Goal: Download file/media

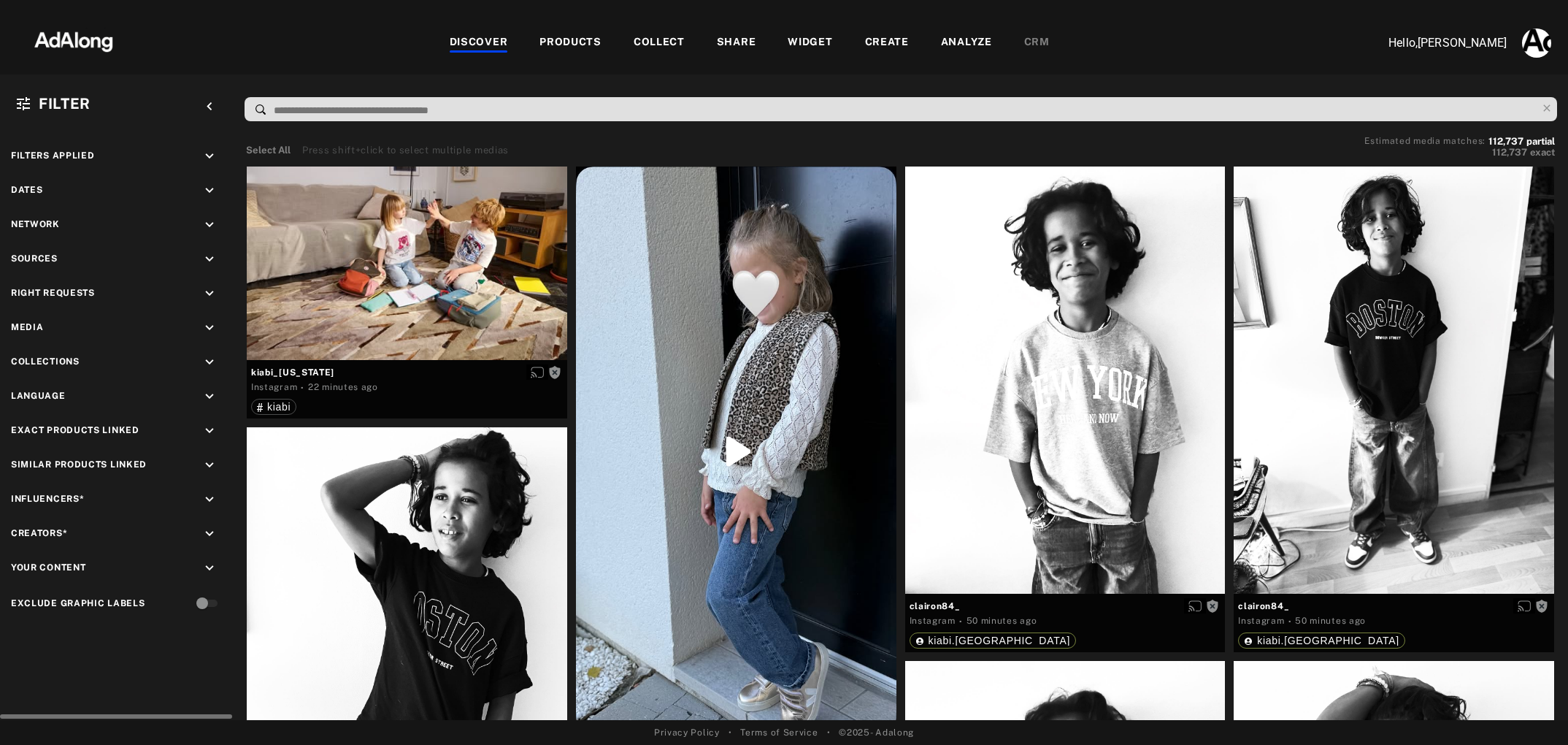
click at [207, 329] on icon "keyboard_arrow_down" at bounding box center [210, 328] width 16 height 16
click at [43, 361] on div "Video" at bounding box center [130, 361] width 186 height 15
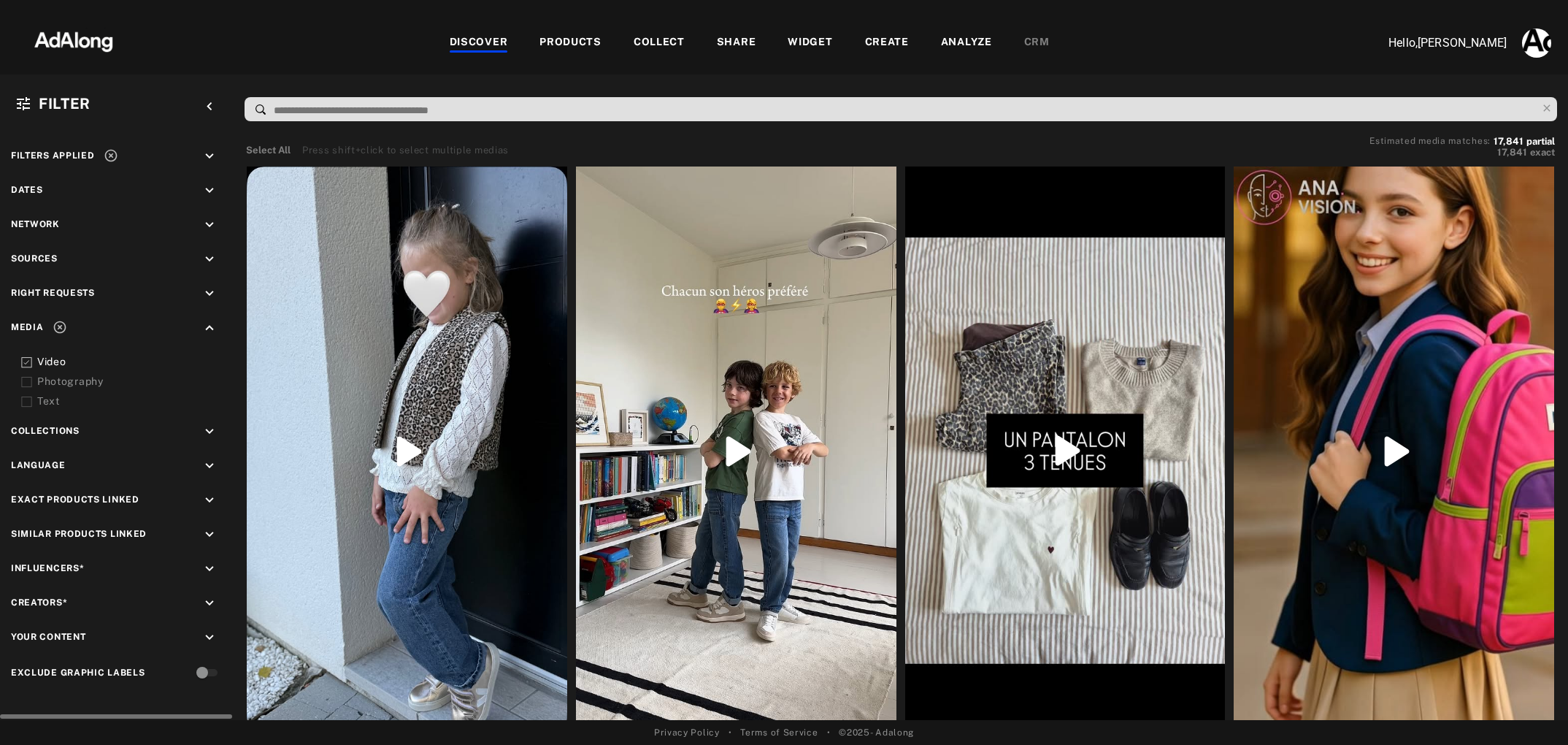
click at [210, 291] on icon "keyboard_arrow_down" at bounding box center [210, 294] width 16 height 16
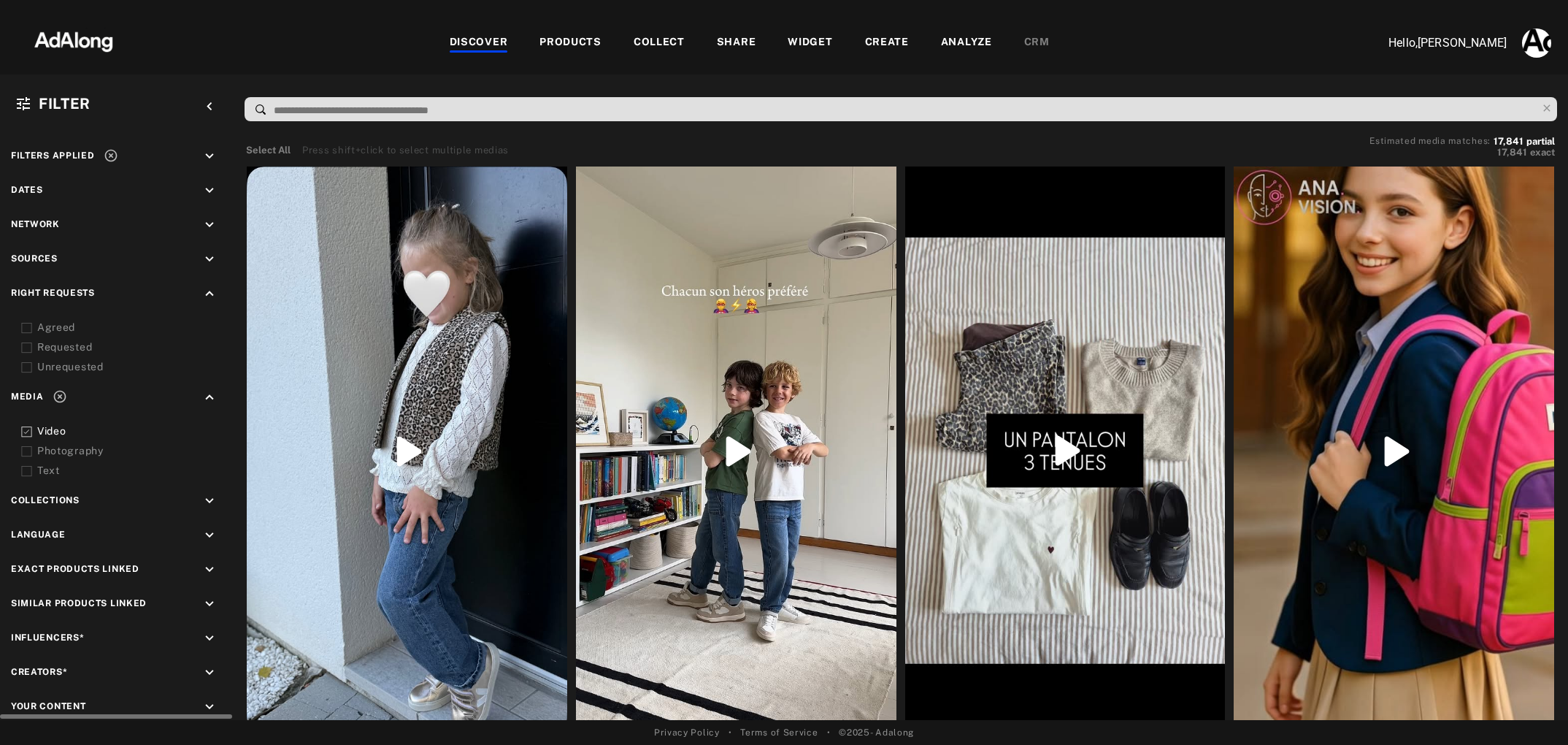
click at [30, 325] on icon at bounding box center [27, 329] width 11 height 11
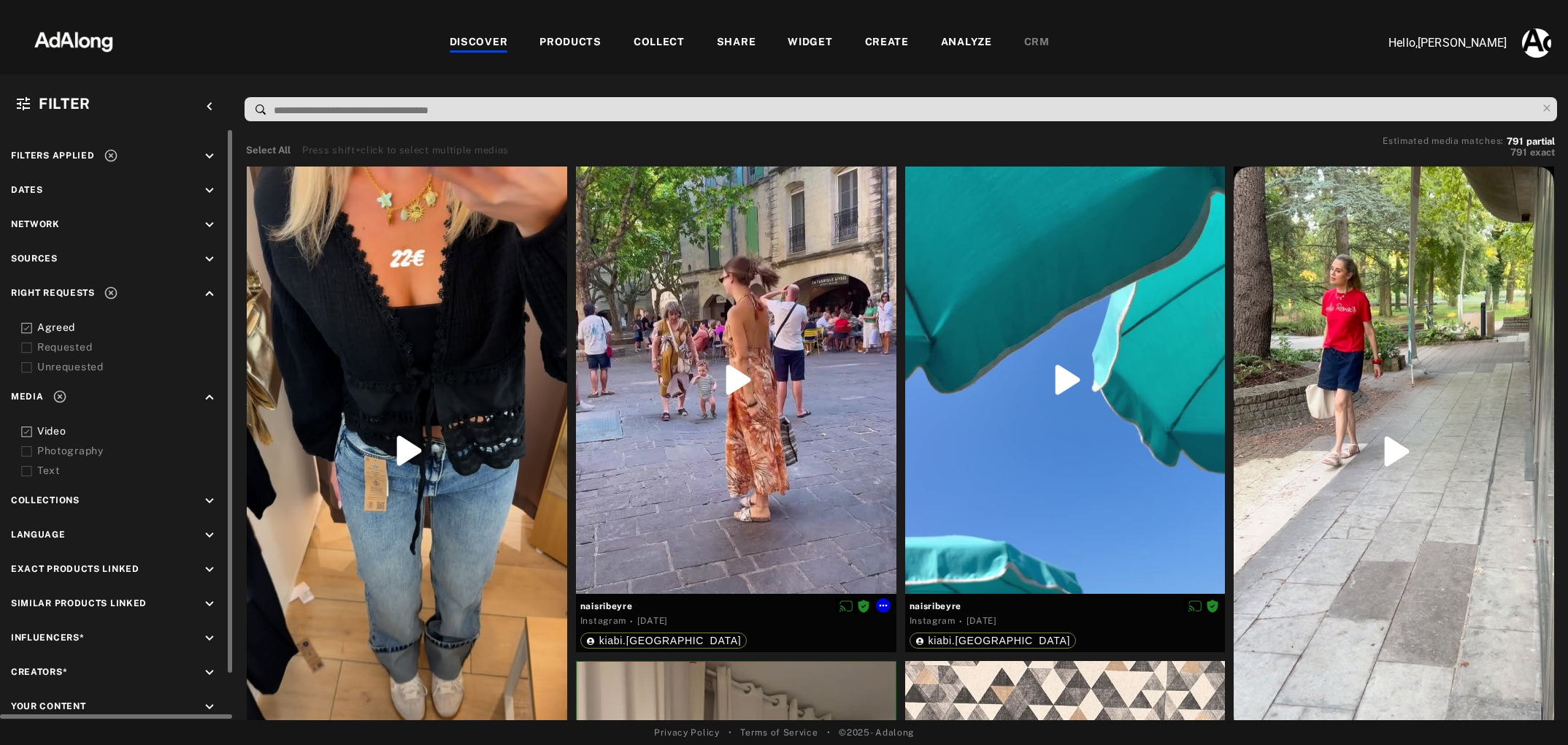
click at [739, 380] on div at bounding box center [737, 380] width 320 height 428
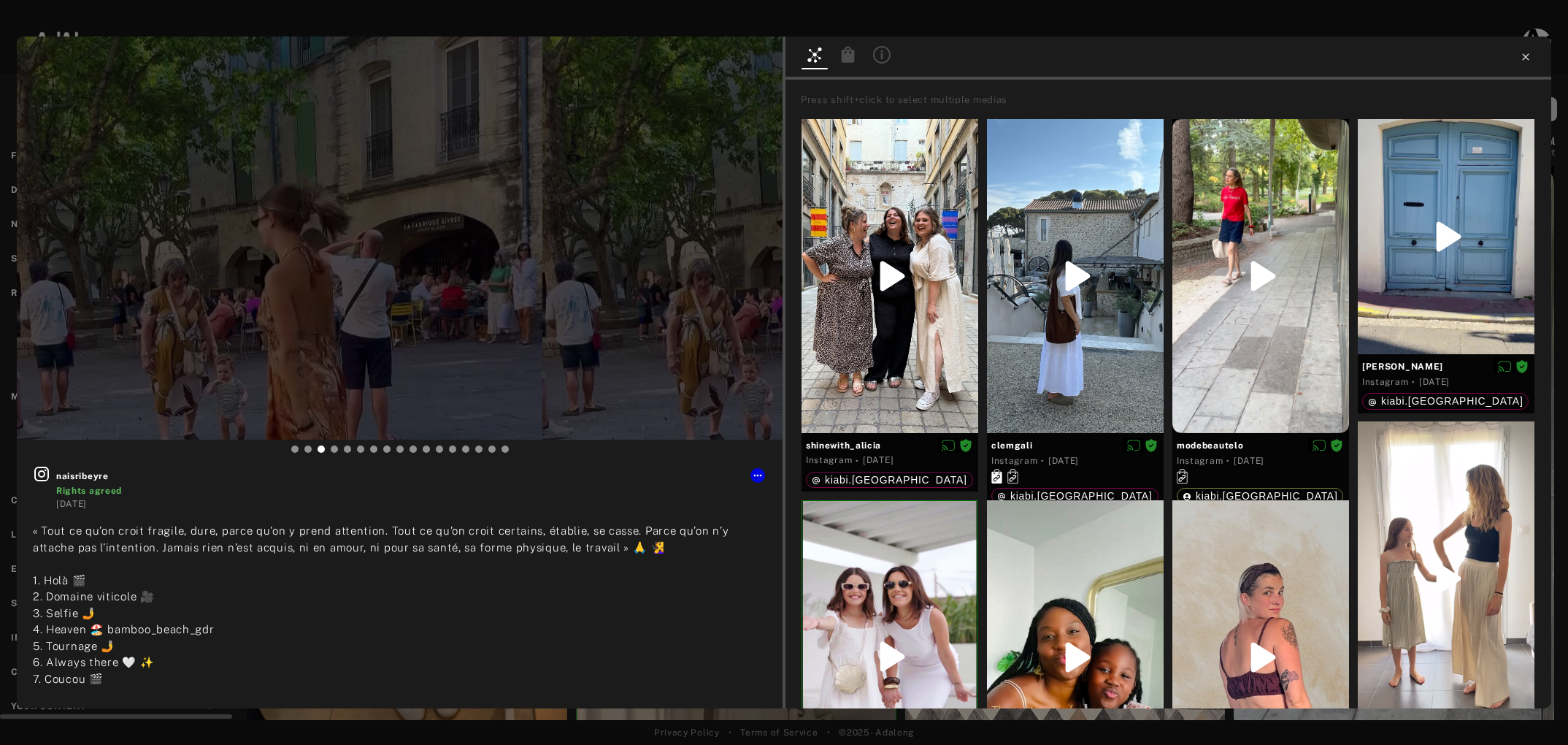
type input "**"
click at [1528, 58] on icon at bounding box center [1526, 57] width 12 height 12
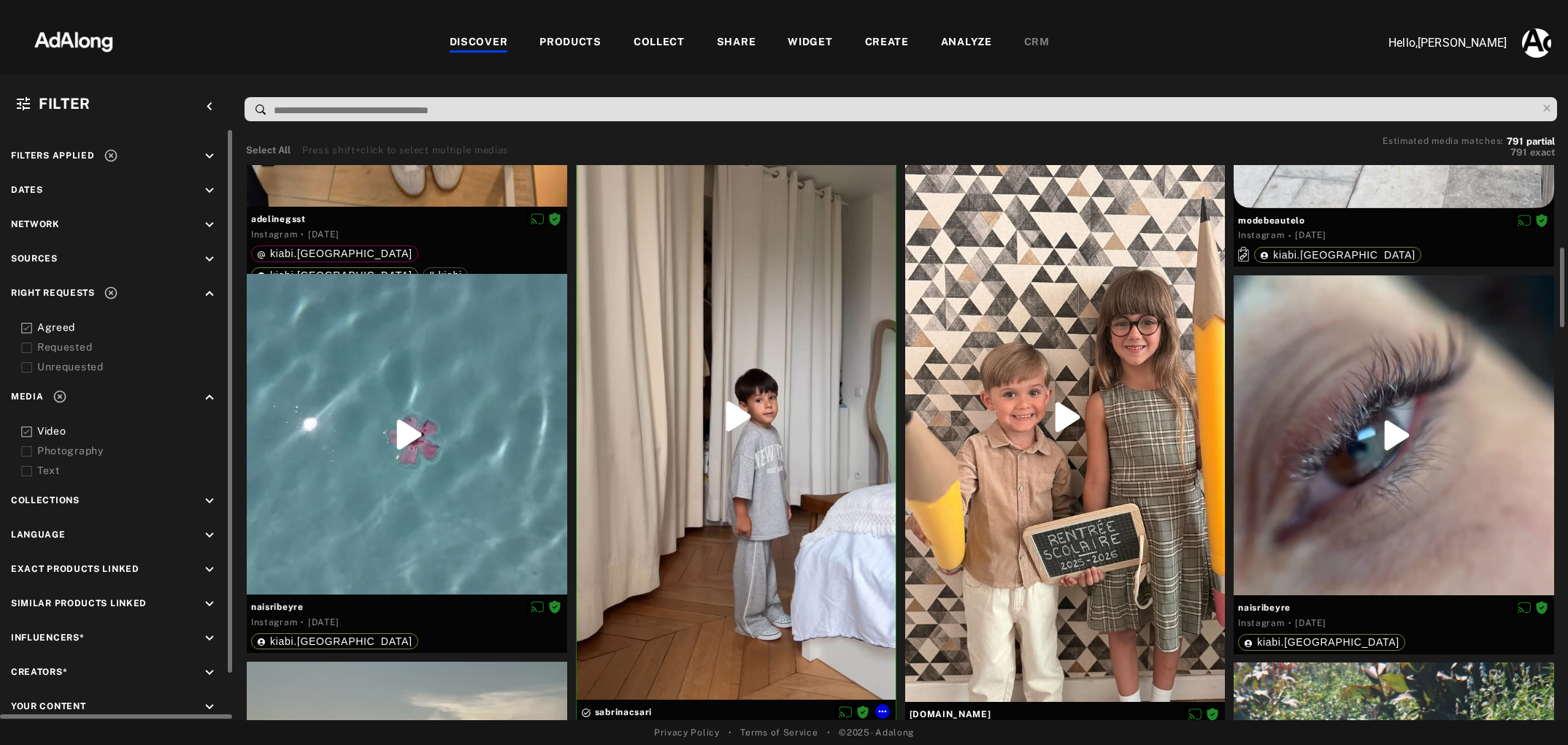
scroll to position [546, 0]
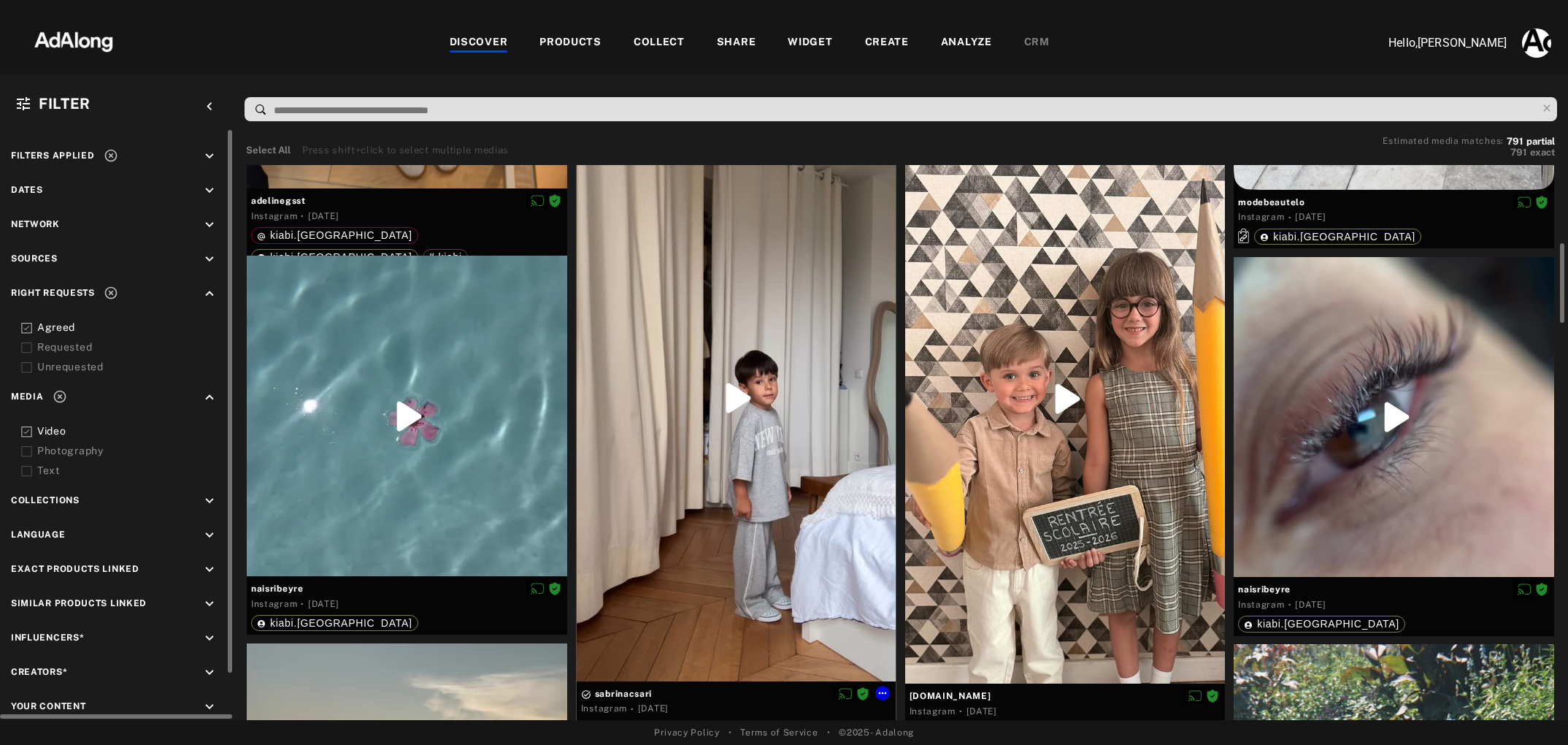
click at [733, 393] on div at bounding box center [737, 399] width 319 height 566
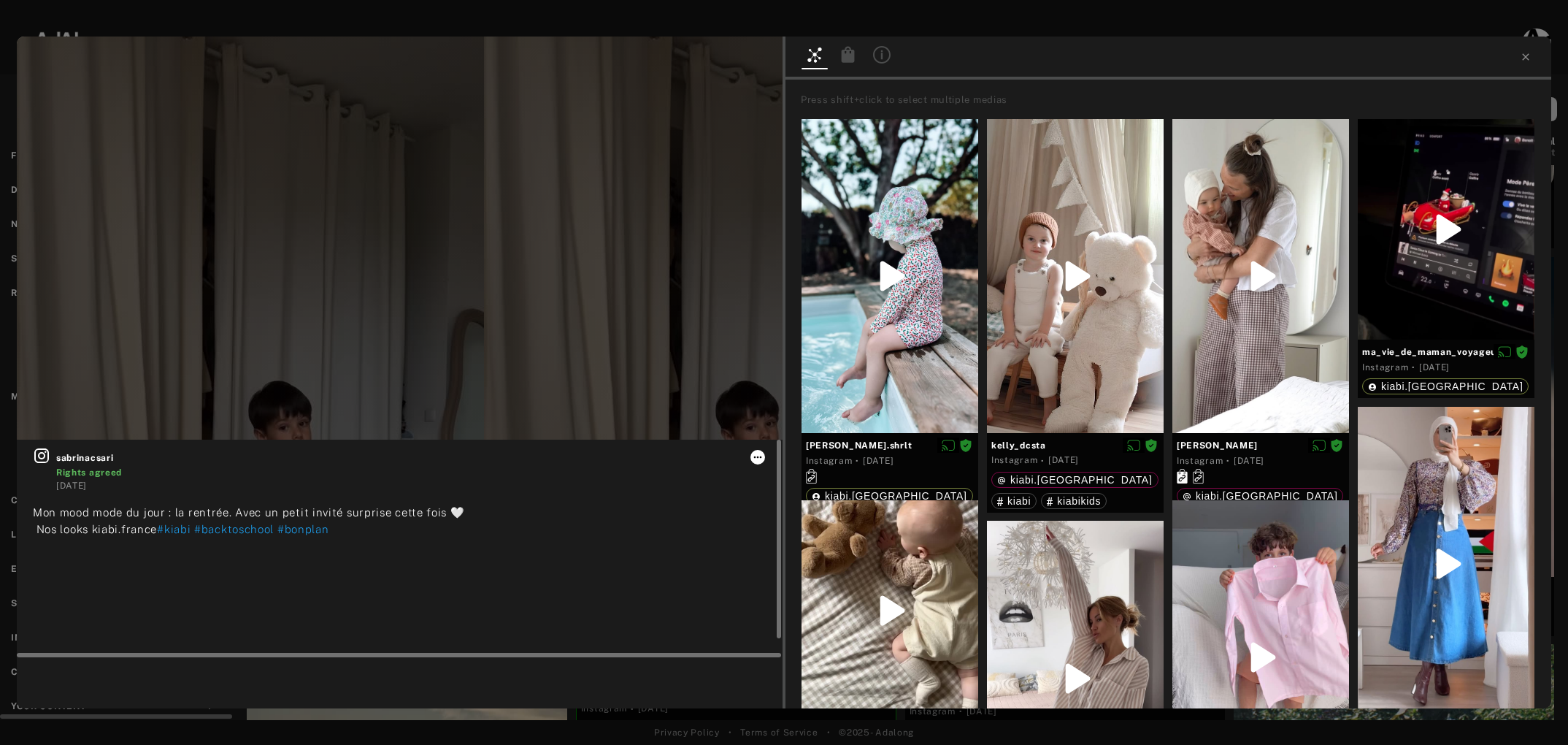
click at [760, 459] on icon at bounding box center [757, 457] width 12 height 12
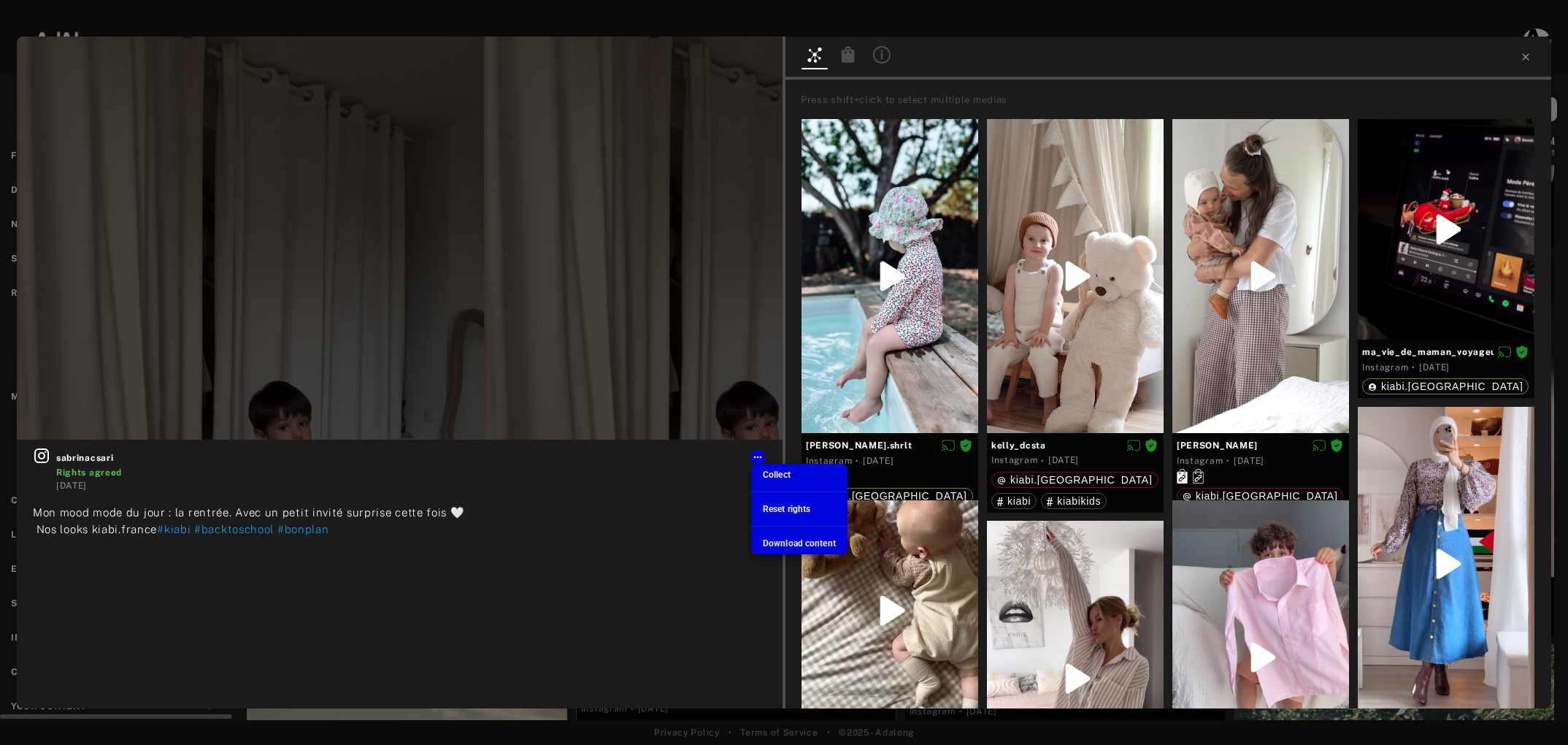
click at [769, 542] on span "Download content" at bounding box center [800, 543] width 73 height 10
